Goal: Navigation & Orientation: Find specific page/section

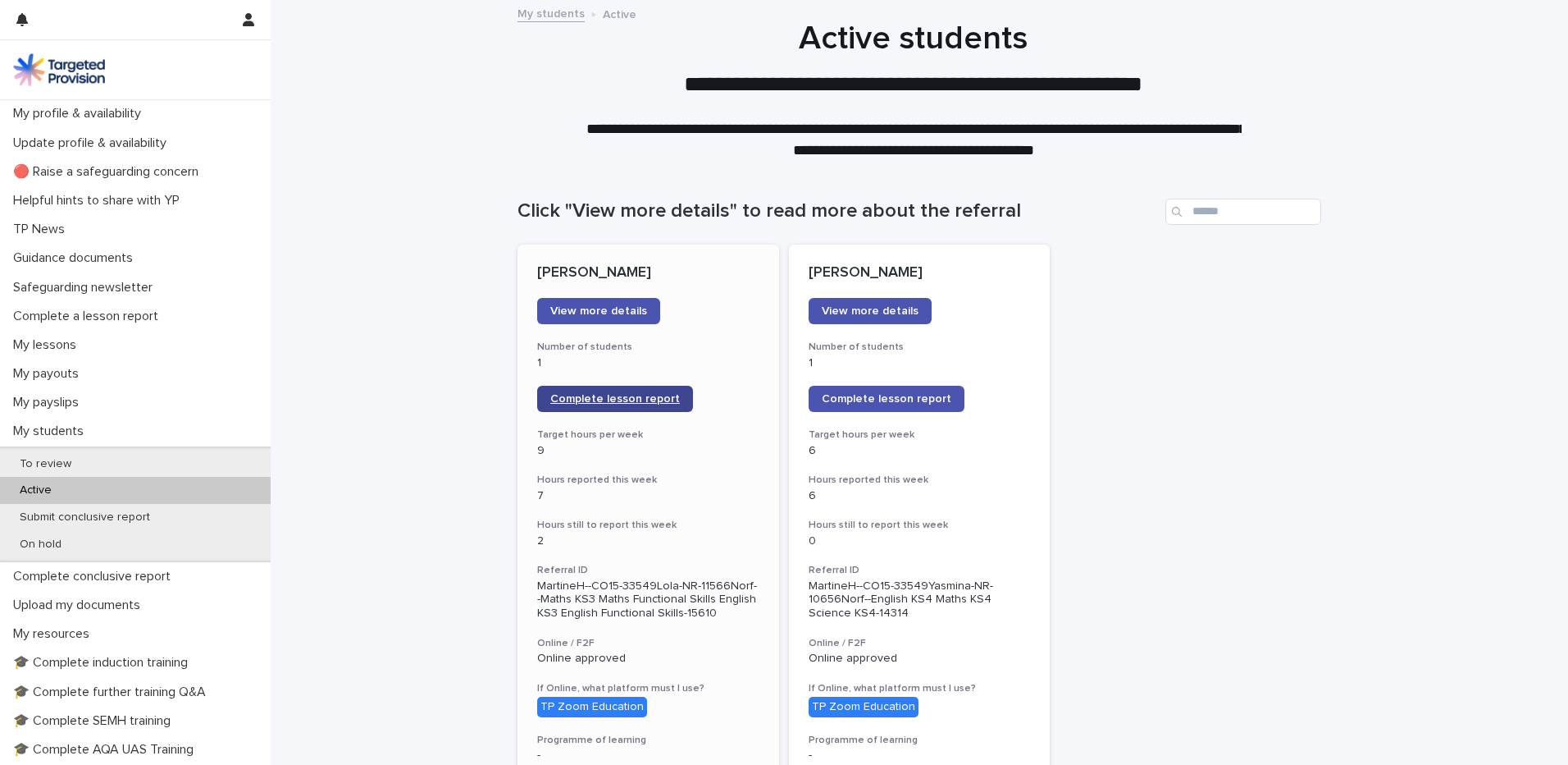
click at [638, 394] on span "Complete lesson report" at bounding box center [615, 399] width 130 height 11
click at [70, 337] on p "My lessons" at bounding box center [48, 345] width 83 height 15
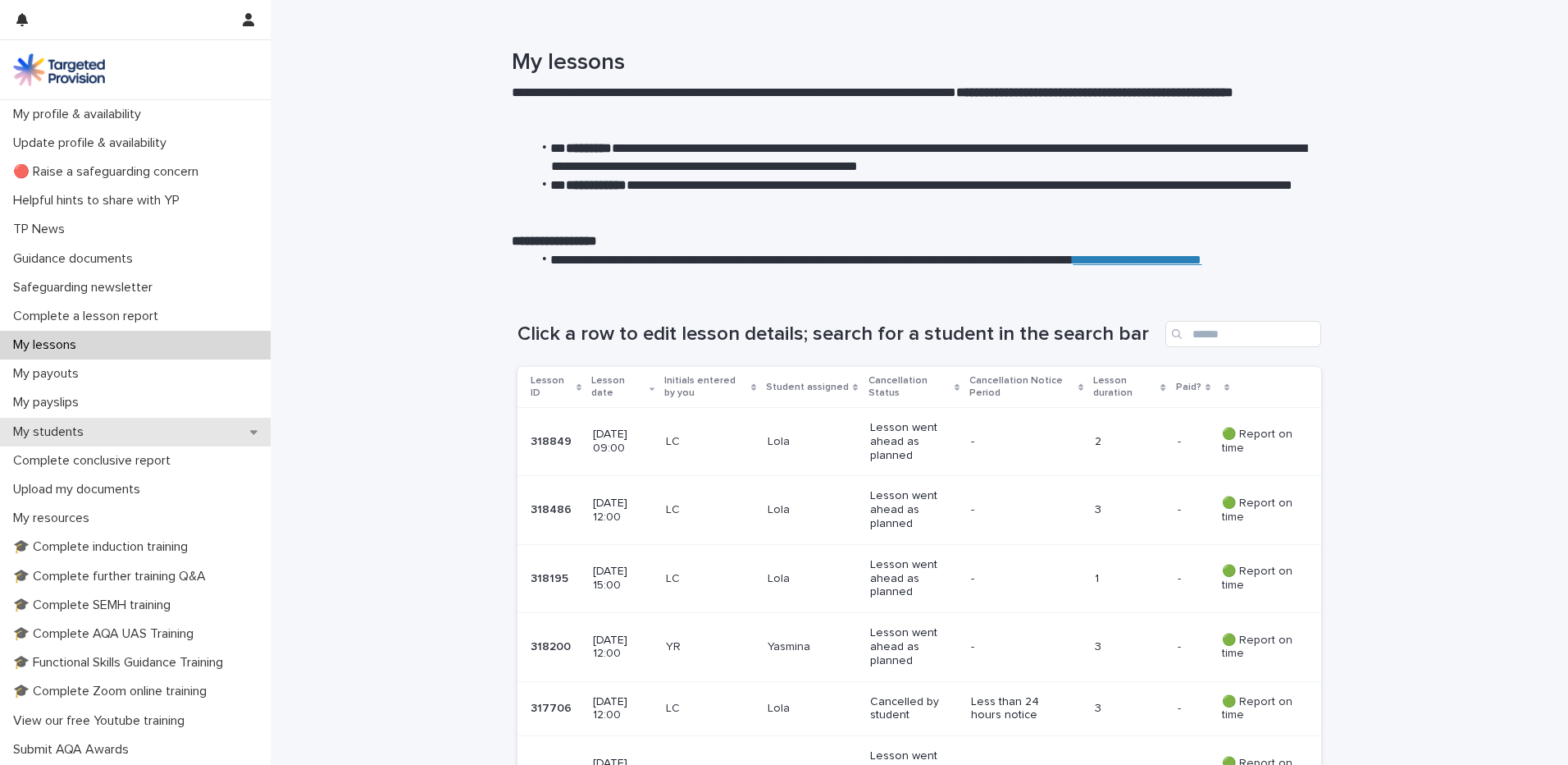
click at [82, 422] on div "My students" at bounding box center [135, 432] width 271 height 28
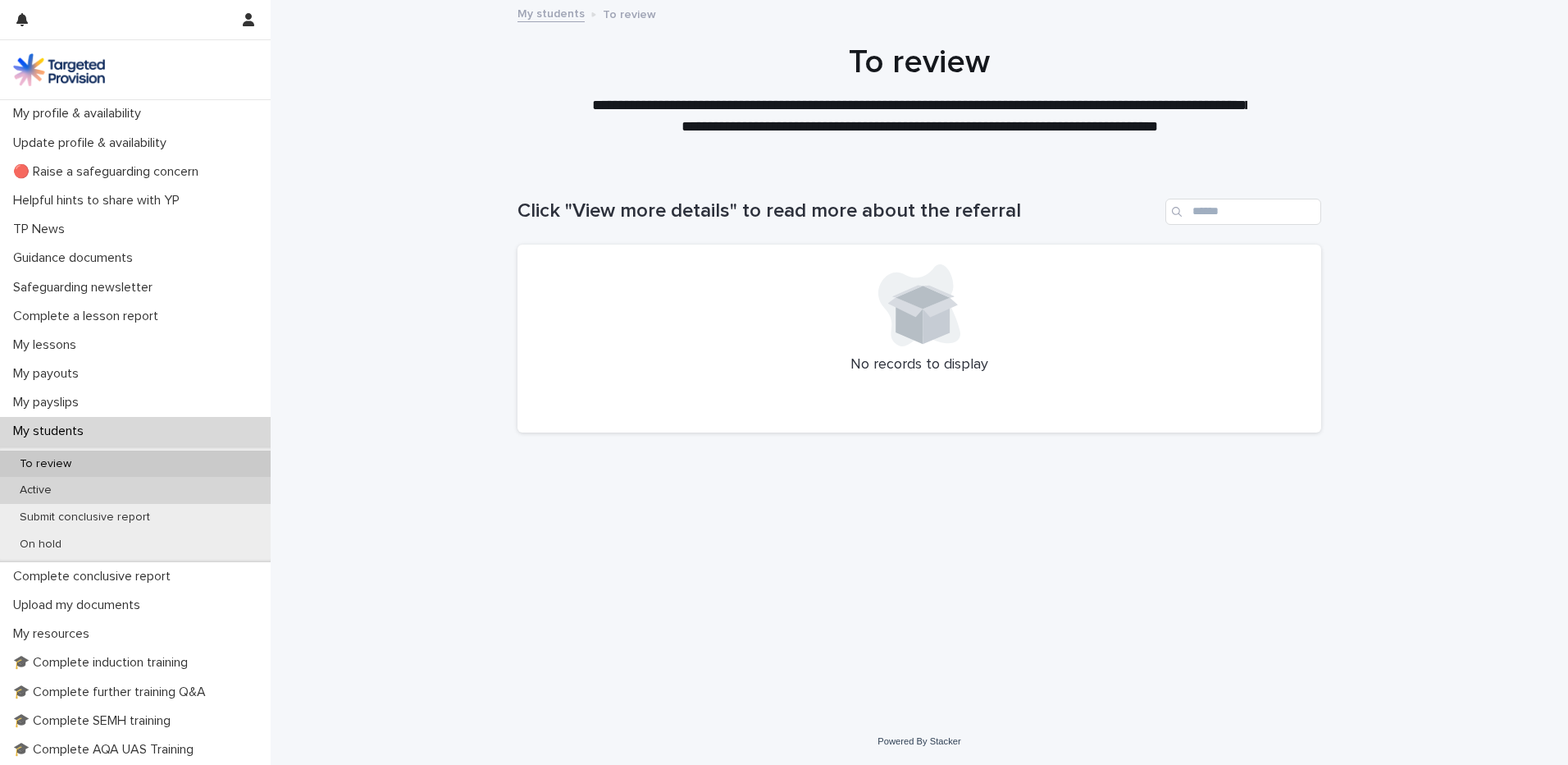
click at [67, 482] on div "Active" at bounding box center [135, 490] width 271 height 27
